Goal: Task Accomplishment & Management: Manage account settings

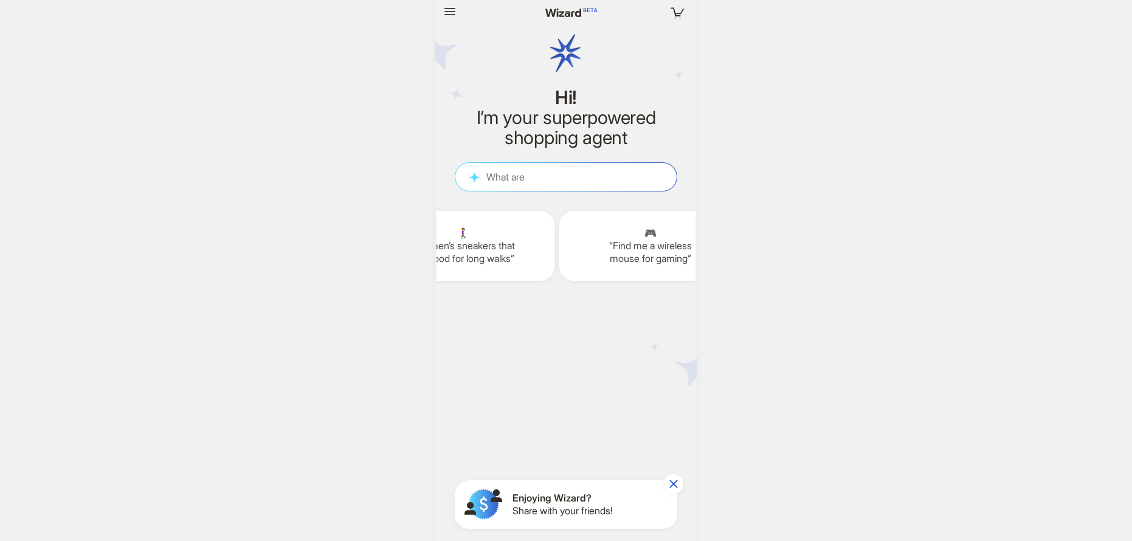
click at [435, 15] on nav "Your cart is empty" at bounding box center [565, 12] width 261 height 24
click at [443, 12] on icon "button" at bounding box center [449, 11] width 15 height 15
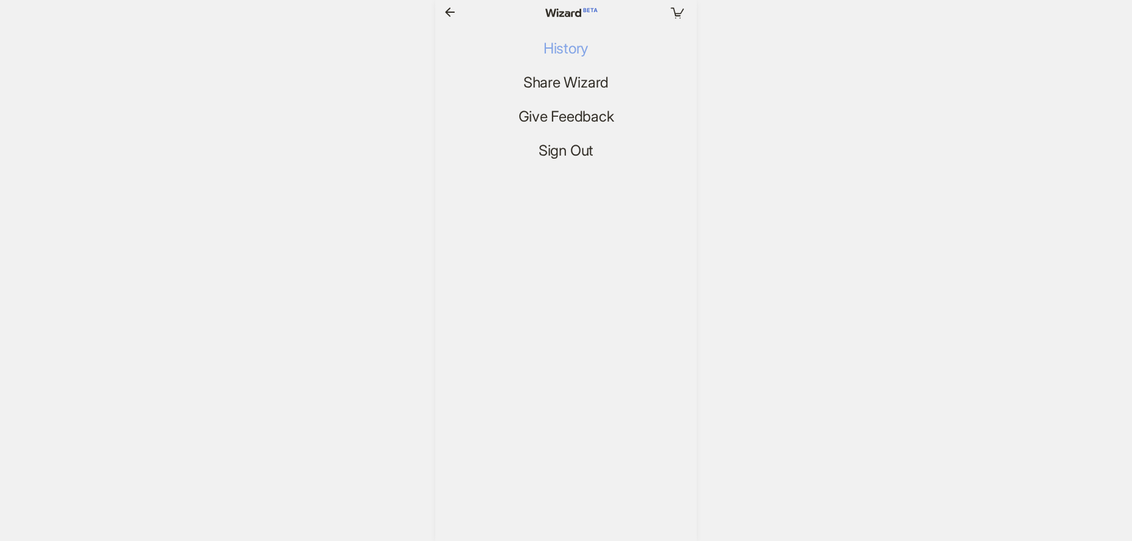
click at [560, 52] on span "History" at bounding box center [565, 49] width 45 height 18
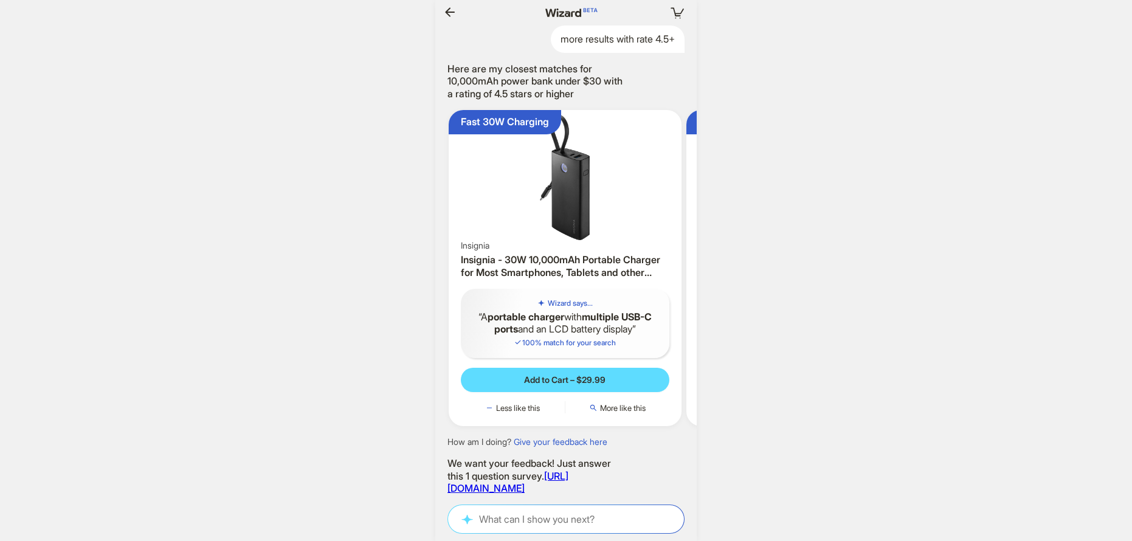
scroll to position [0, 1655]
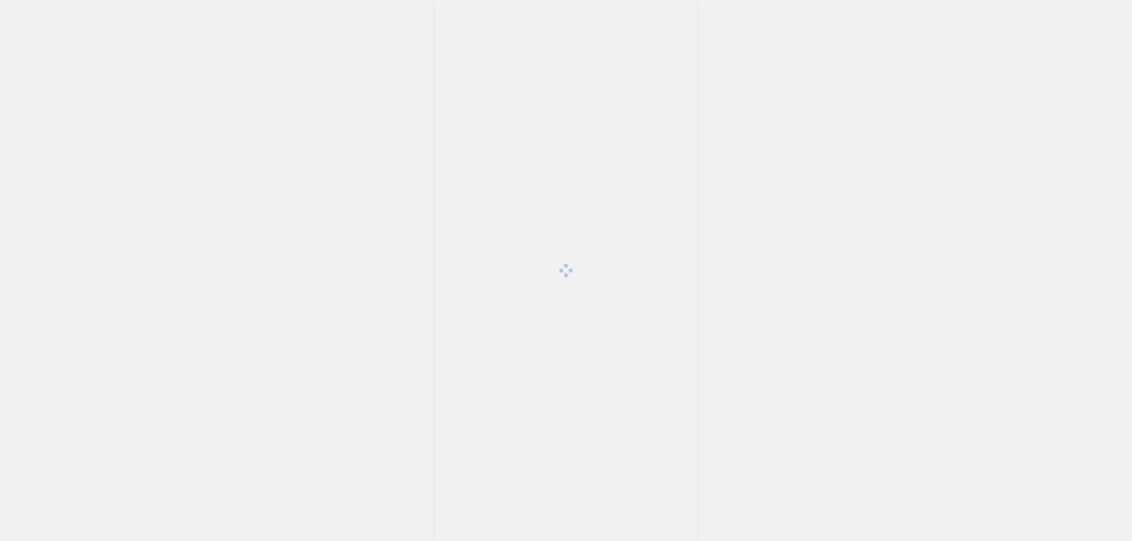
scroll to position [2478, 0]
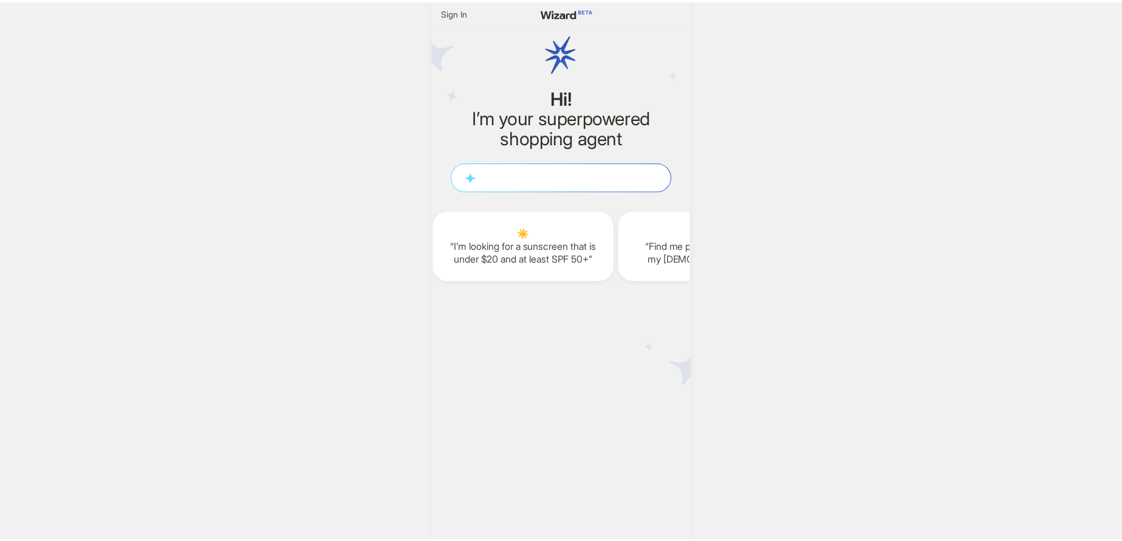
scroll to position [0, 1495]
click at [470, 23] on div "Hi! I’m your superpowered shopping agent" at bounding box center [566, 76] width 222 height 143
click at [466, 14] on span "Sign In" at bounding box center [458, 12] width 26 height 11
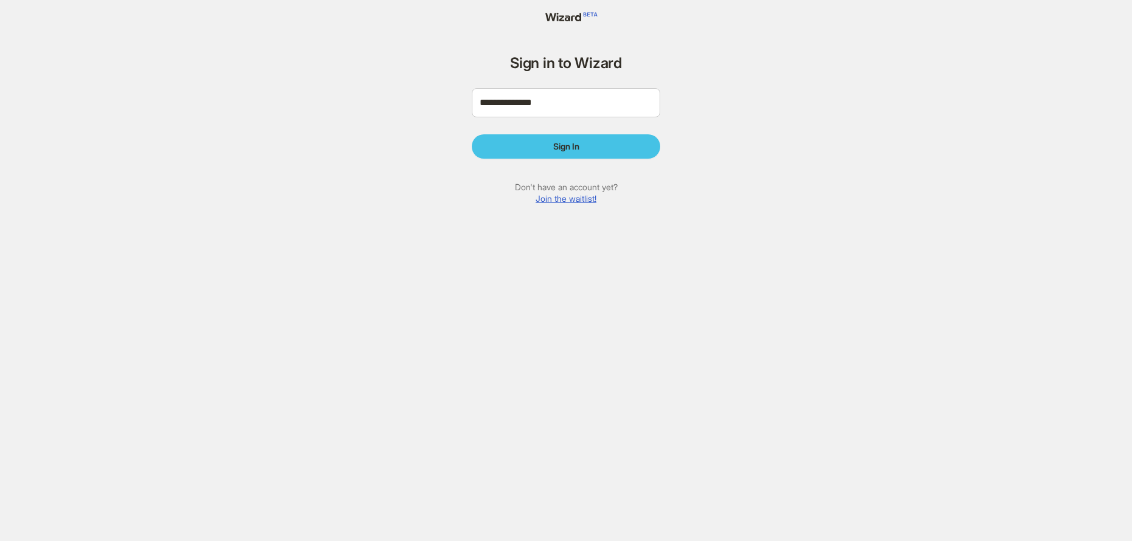
click at [538, 152] on button "Sign In" at bounding box center [566, 146] width 188 height 24
